Goal: Task Accomplishment & Management: Use online tool/utility

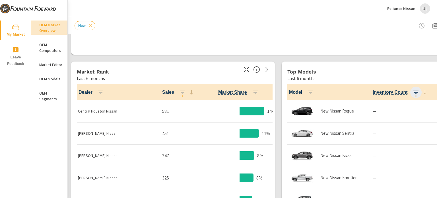
click at [412, 92] on icon "button" at bounding box center [415, 92] width 7 height 7
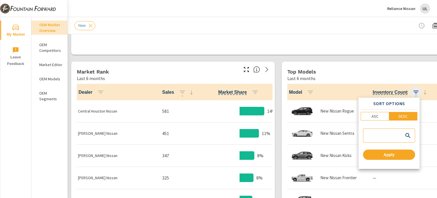
click at [412, 92] on div at bounding box center [218, 99] width 437 height 198
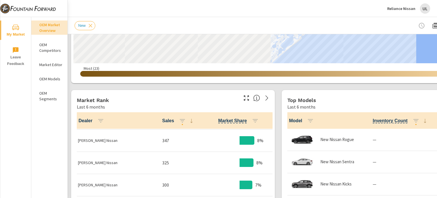
scroll to position [57, 0]
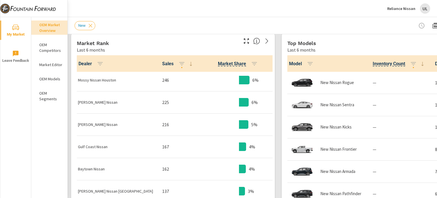
scroll to position [199, 0]
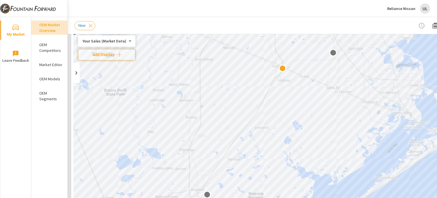
scroll to position [28, 0]
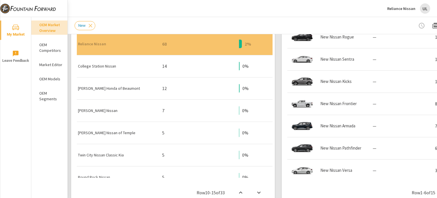
scroll to position [313, 0]
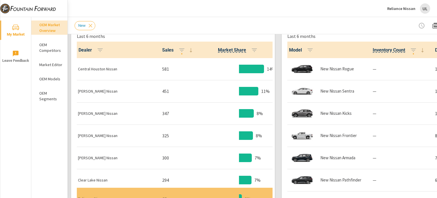
scroll to position [273, 0]
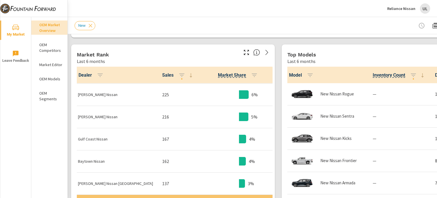
scroll to position [256, 0]
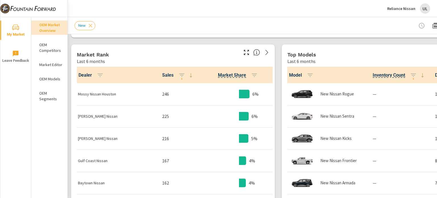
scroll to position [171, 0]
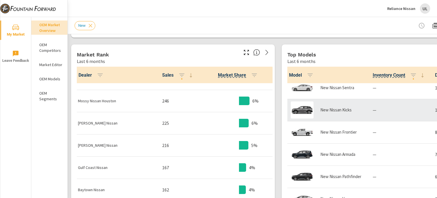
scroll to position [3, 0]
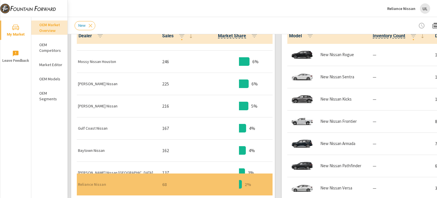
scroll to position [301, 0]
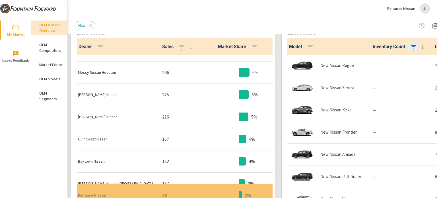
click at [416, 47] on icon "button" at bounding box center [413, 46] width 7 height 7
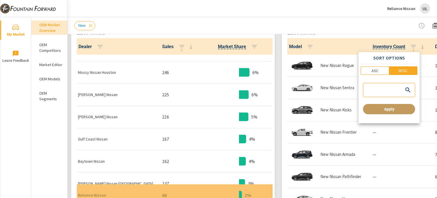
click at [384, 110] on span "Apply" at bounding box center [388, 108] width 47 height 5
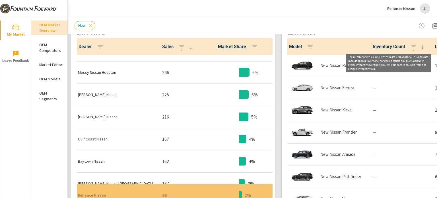
click at [389, 47] on span "Inventory Count" at bounding box center [388, 46] width 32 height 7
click at [386, 45] on span "Inventory Count" at bounding box center [388, 46] width 32 height 7
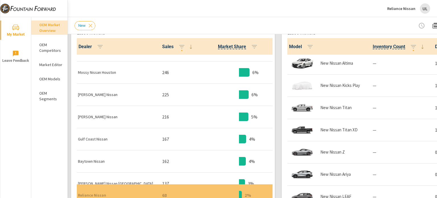
scroll to position [184, 0]
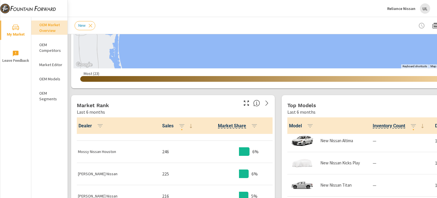
scroll to position [246, 0]
